Goal: Transaction & Acquisition: Purchase product/service

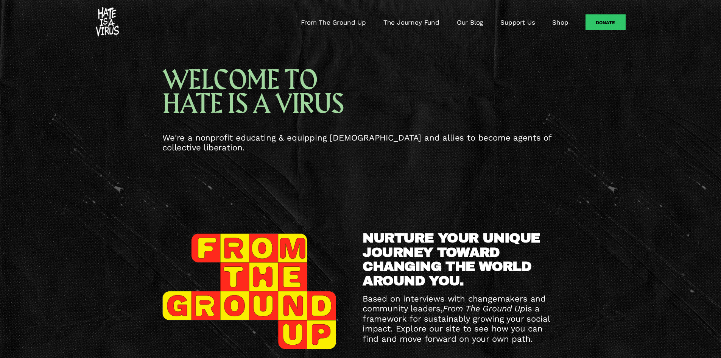
click at [598, 20] on link "Donate" at bounding box center [605, 22] width 40 height 16
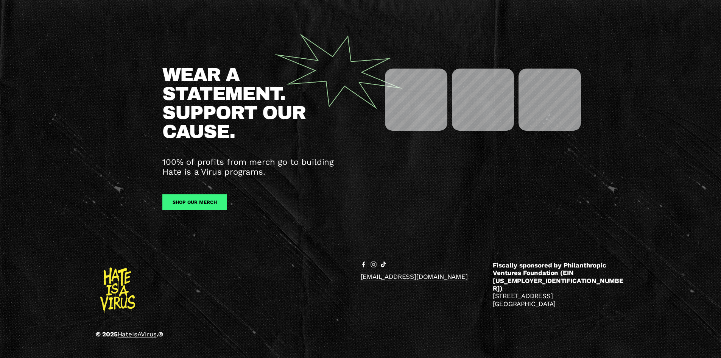
click at [514, 283] on p "Fiscally sponsored by Philanthropic Ventures Foundation (EIN [US_EMPLOYER_IDENT…" at bounding box center [559, 284] width 132 height 46
copy p "[STREET_ADDRESS]"
click at [540, 296] on div "Fiscally sponsored by Philanthropic Ventures Foundation (EIN [US_EMPLOYER_IDENT…" at bounding box center [559, 284] width 132 height 46
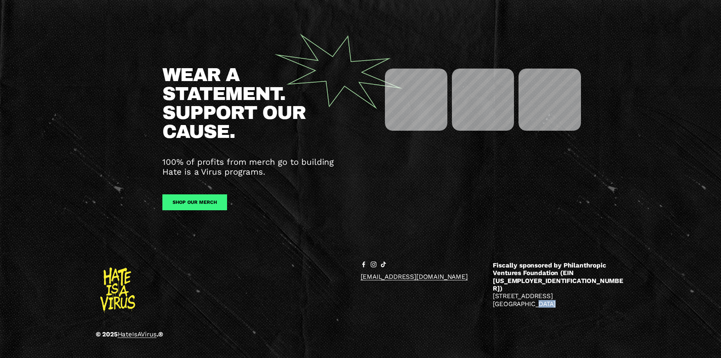
click at [540, 296] on div "Fiscally sponsored by Philanthropic Ventures Foundation (EIN [US_EMPLOYER_IDENT…" at bounding box center [559, 284] width 132 height 46
copy p "94612"
drag, startPoint x: 575, startPoint y: 277, endPoint x: 609, endPoint y: 277, distance: 34.1
click at [609, 277] on strong "Fiscally sponsored by Philanthropic Ventures Foundation (EIN [US_EMPLOYER_IDENT…" at bounding box center [558, 276] width 130 height 31
copy strong "[US_EMPLOYER_IDENTIFICATION_NUMBER]"
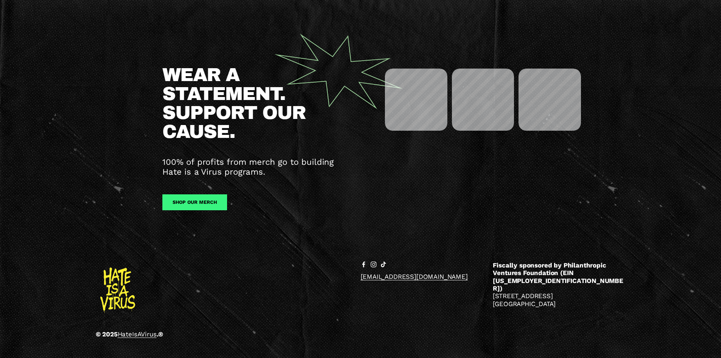
click at [603, 299] on div "Fiscally sponsored by Philanthropic Ventures Foundation (EIN [US_EMPLOYER_IDENT…" at bounding box center [559, 284] width 132 height 46
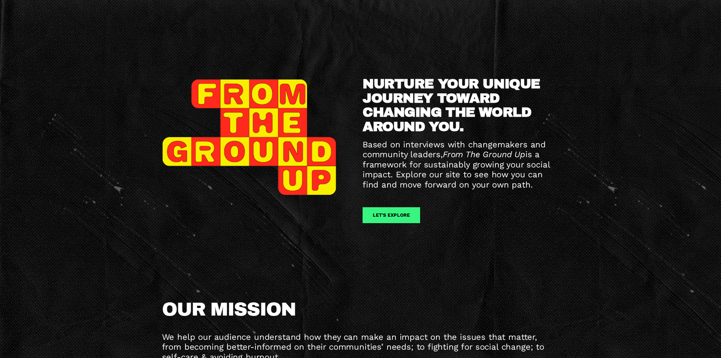
scroll to position [0, 0]
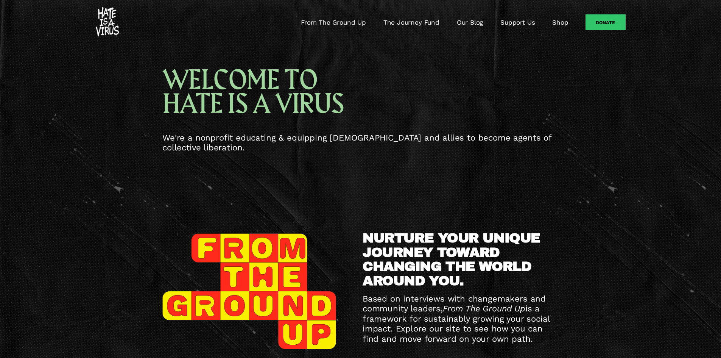
click at [611, 21] on link "Donate" at bounding box center [605, 22] width 40 height 16
